Goal: Information Seeking & Learning: Learn about a topic

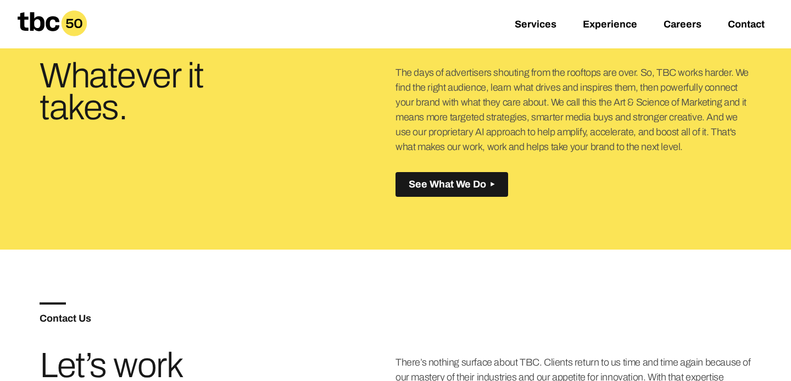
scroll to position [312, 0]
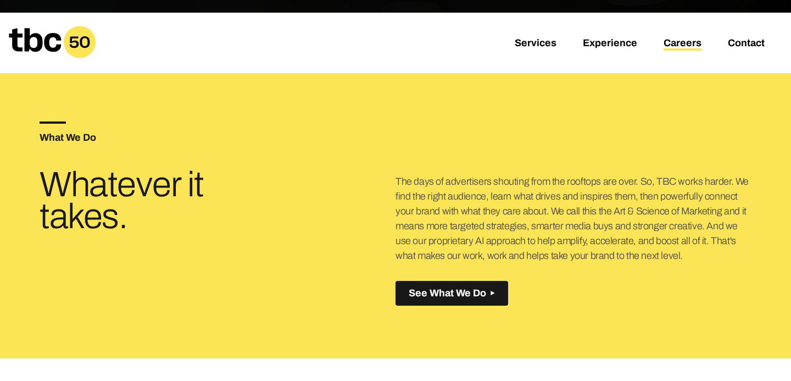
click at [681, 41] on link "Careers" at bounding box center [683, 43] width 38 height 13
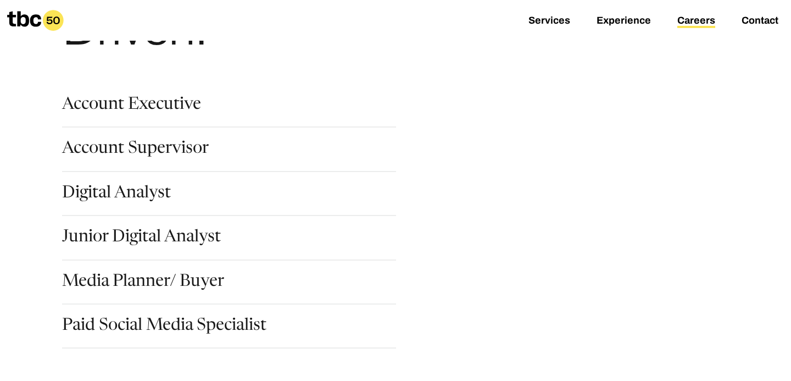
scroll to position [132, 0]
click at [107, 275] on link "Media Planner/ Buyer" at bounding box center [143, 282] width 162 height 19
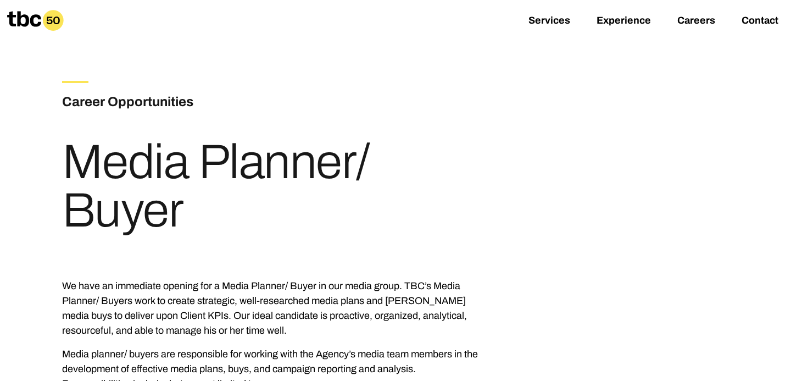
scroll to position [8, 0]
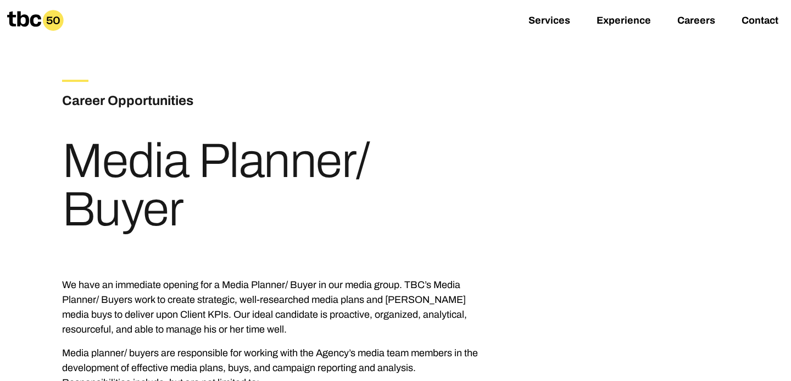
click at [382, 104] on div "Career Opportunities Media Planner/ Buyer" at bounding box center [273, 161] width 422 height 163
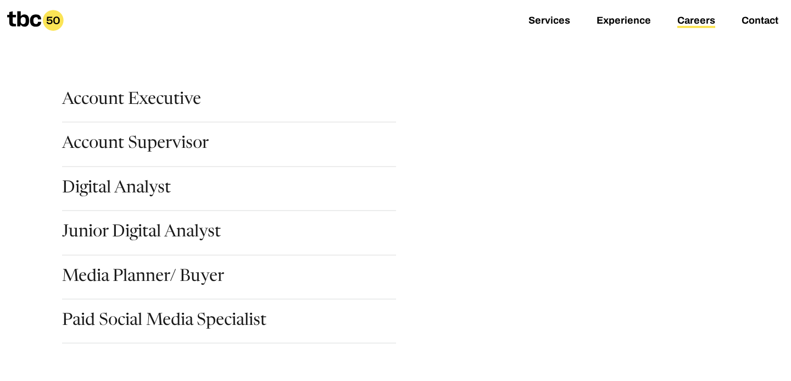
scroll to position [121, 0]
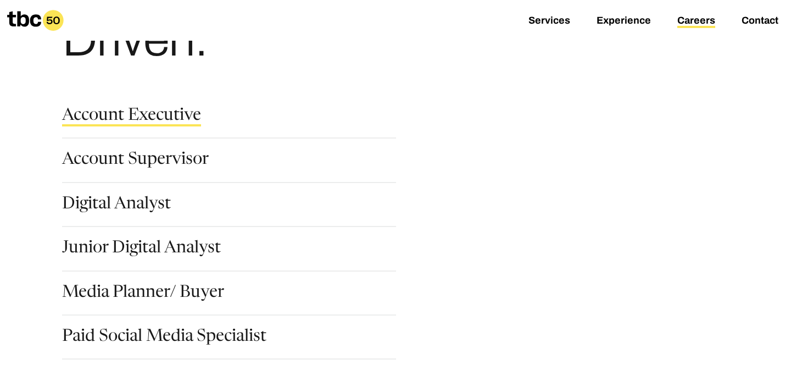
click at [119, 109] on link "Account Executive" at bounding box center [131, 117] width 139 height 19
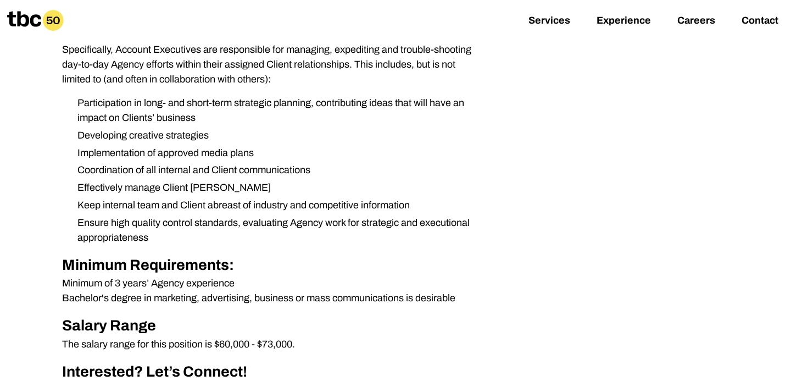
scroll to position [351, 0]
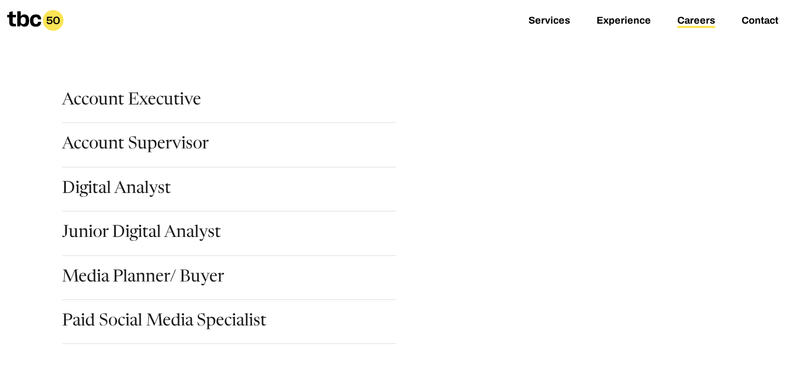
scroll to position [146, 0]
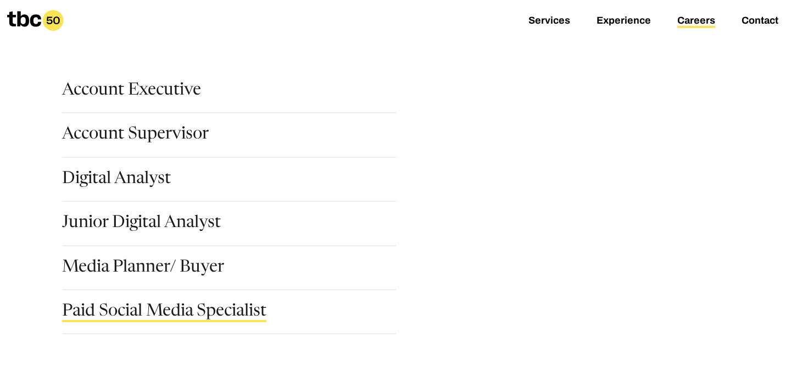
click at [209, 305] on link "Paid Social Media Specialist" at bounding box center [164, 312] width 204 height 19
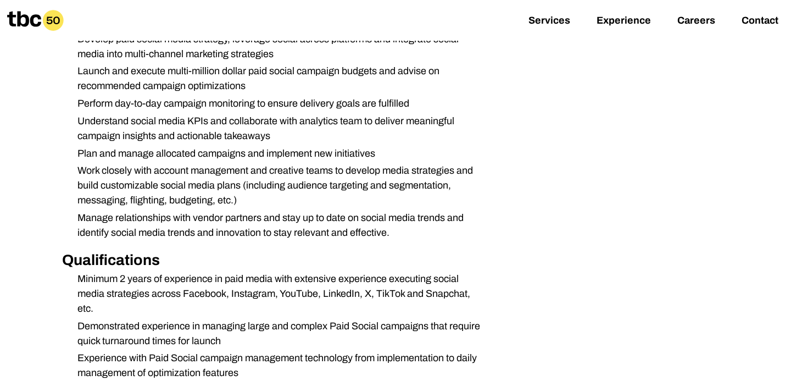
scroll to position [377, 0]
